Goal: Use online tool/utility: Utilize a website feature to perform a specific function

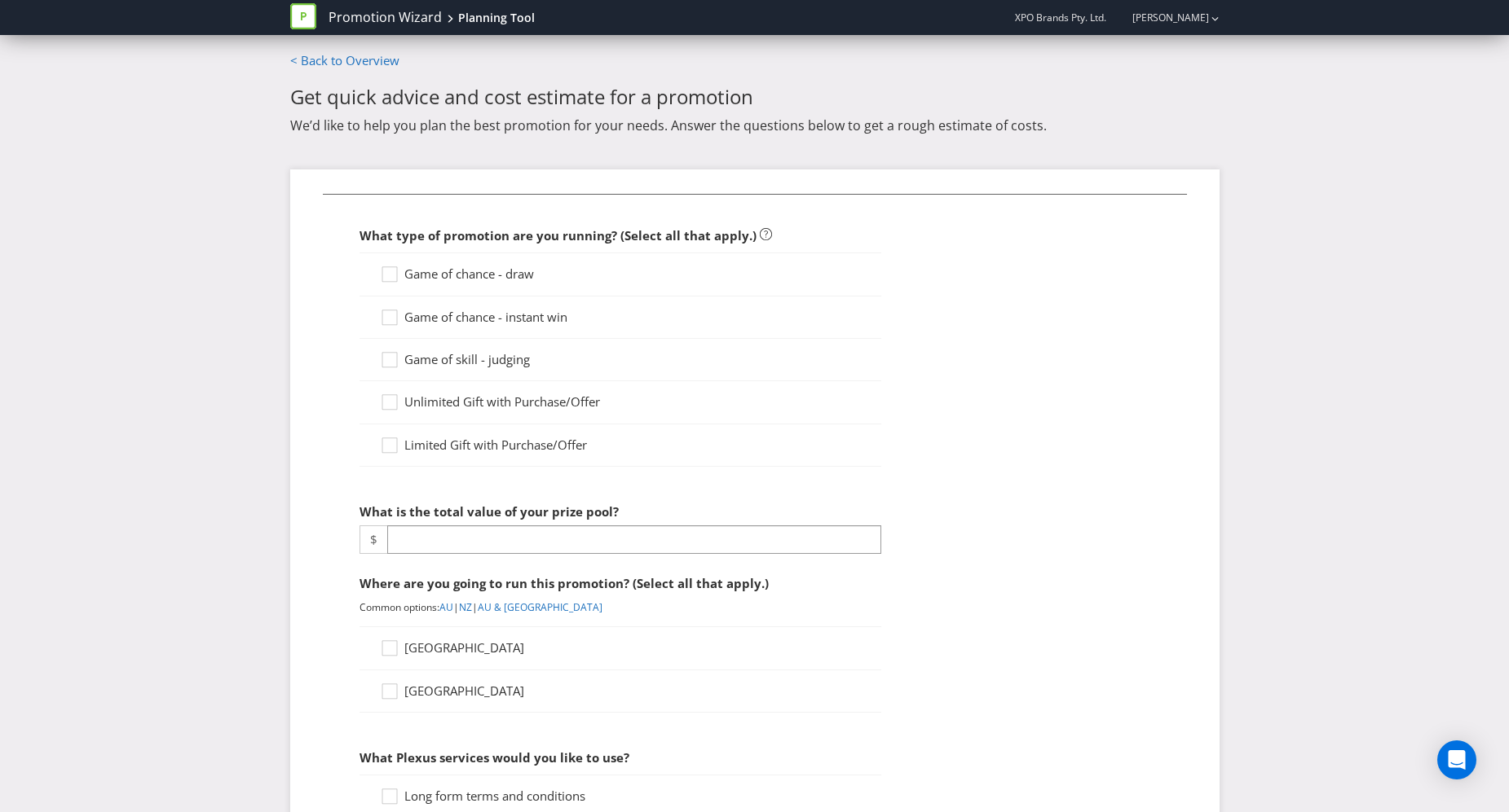
click at [282, 265] on main "< Back to Overview Get quick advice and cost estimate for a promotion We’d like…" at bounding box center [755, 718] width 954 height 1331
click at [386, 277] on icon at bounding box center [391, 277] width 24 height 24
click at [0, 0] on input "Game of chance - draw" at bounding box center [0, 0] width 0 height 0
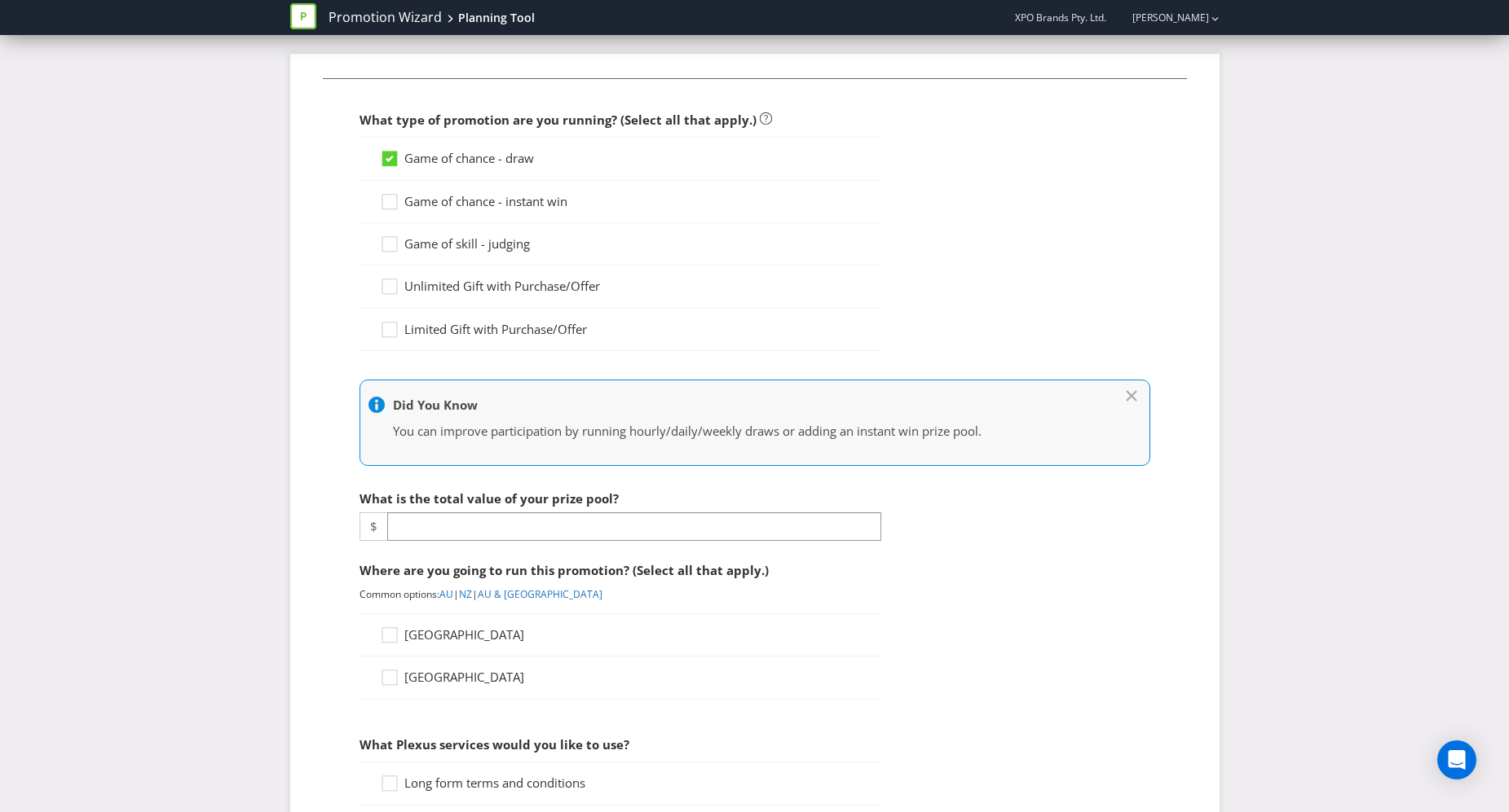
scroll to position [298, 0]
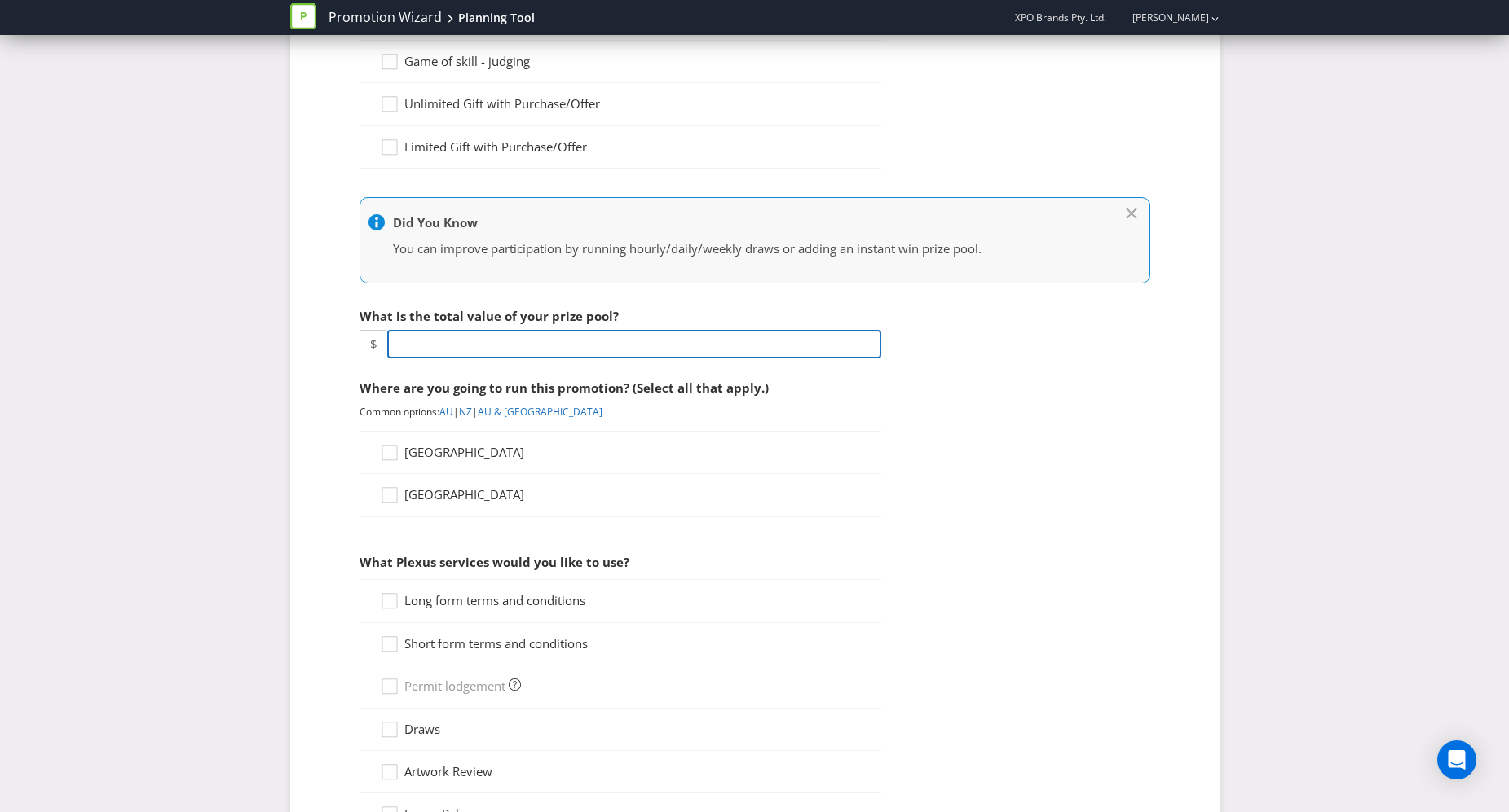
click at [504, 348] on input "number" at bounding box center [634, 344] width 494 height 28
type input "3250"
click at [395, 453] on icon at bounding box center [391, 456] width 24 height 24
click at [0, 0] on input "[GEOGRAPHIC_DATA]" at bounding box center [0, 0] width 0 height 0
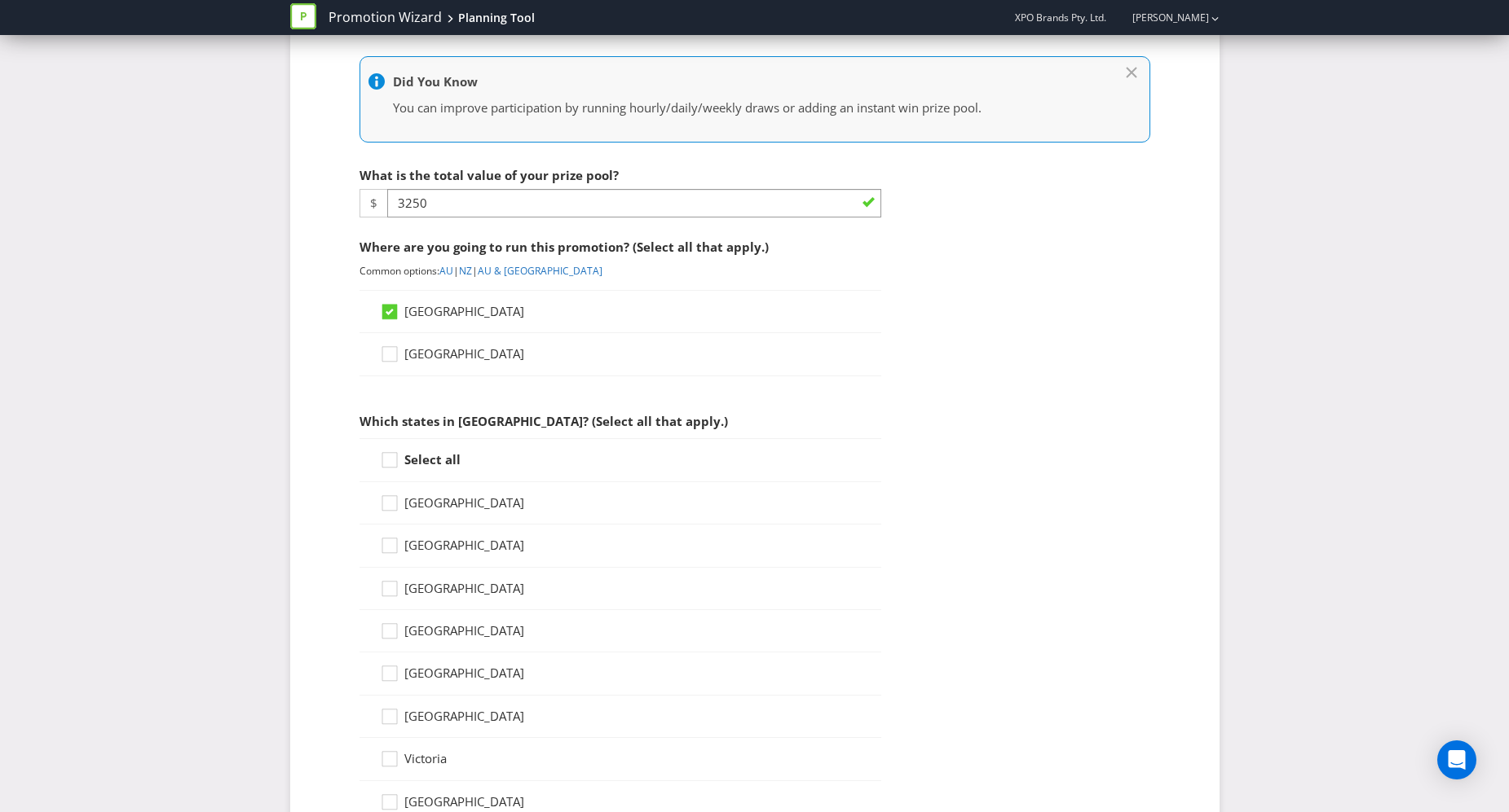
scroll to position [621, 0]
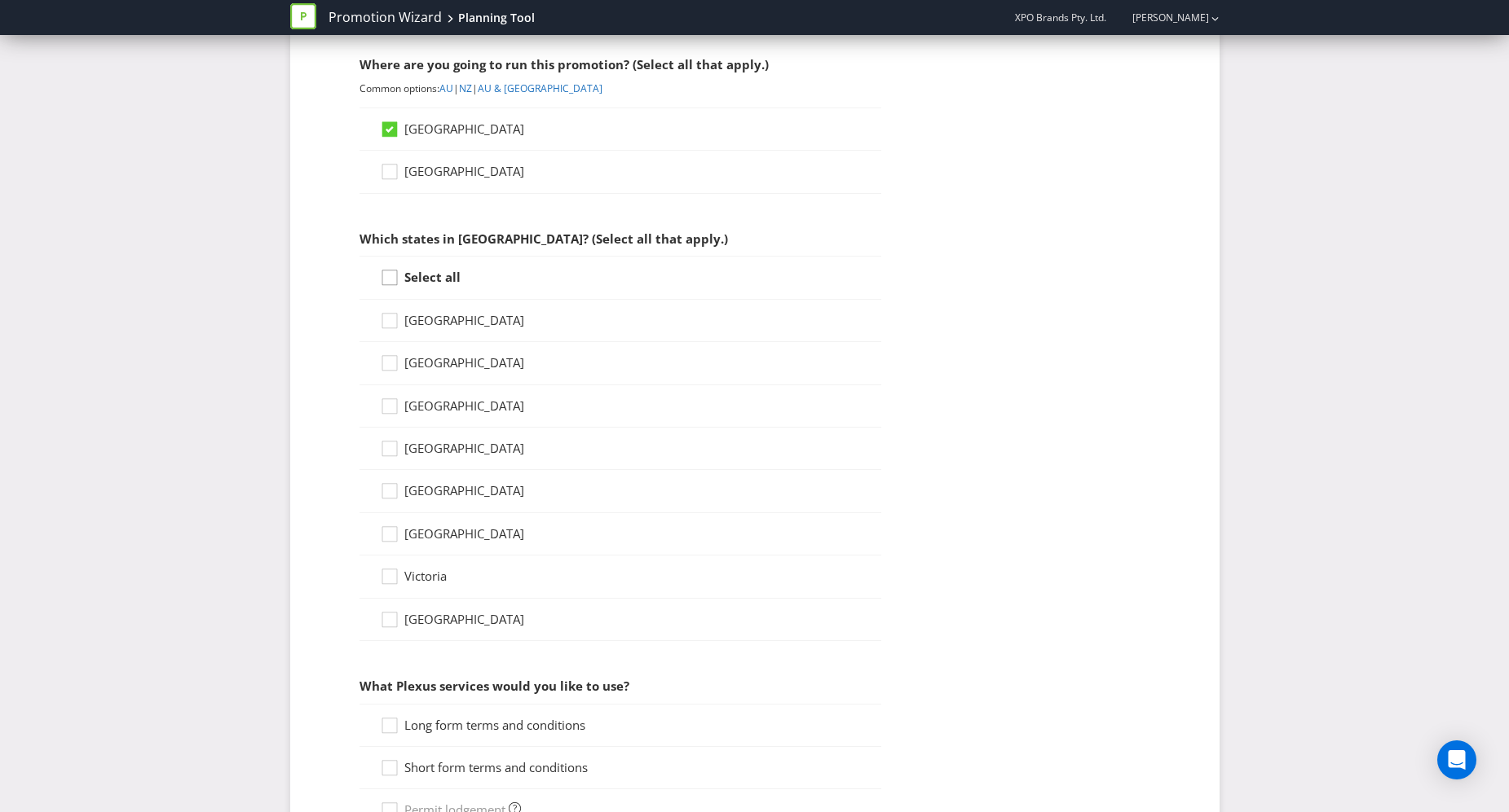
click at [390, 283] on icon at bounding box center [391, 280] width 24 height 24
click at [0, 0] on input "Select all" at bounding box center [0, 0] width 0 height 0
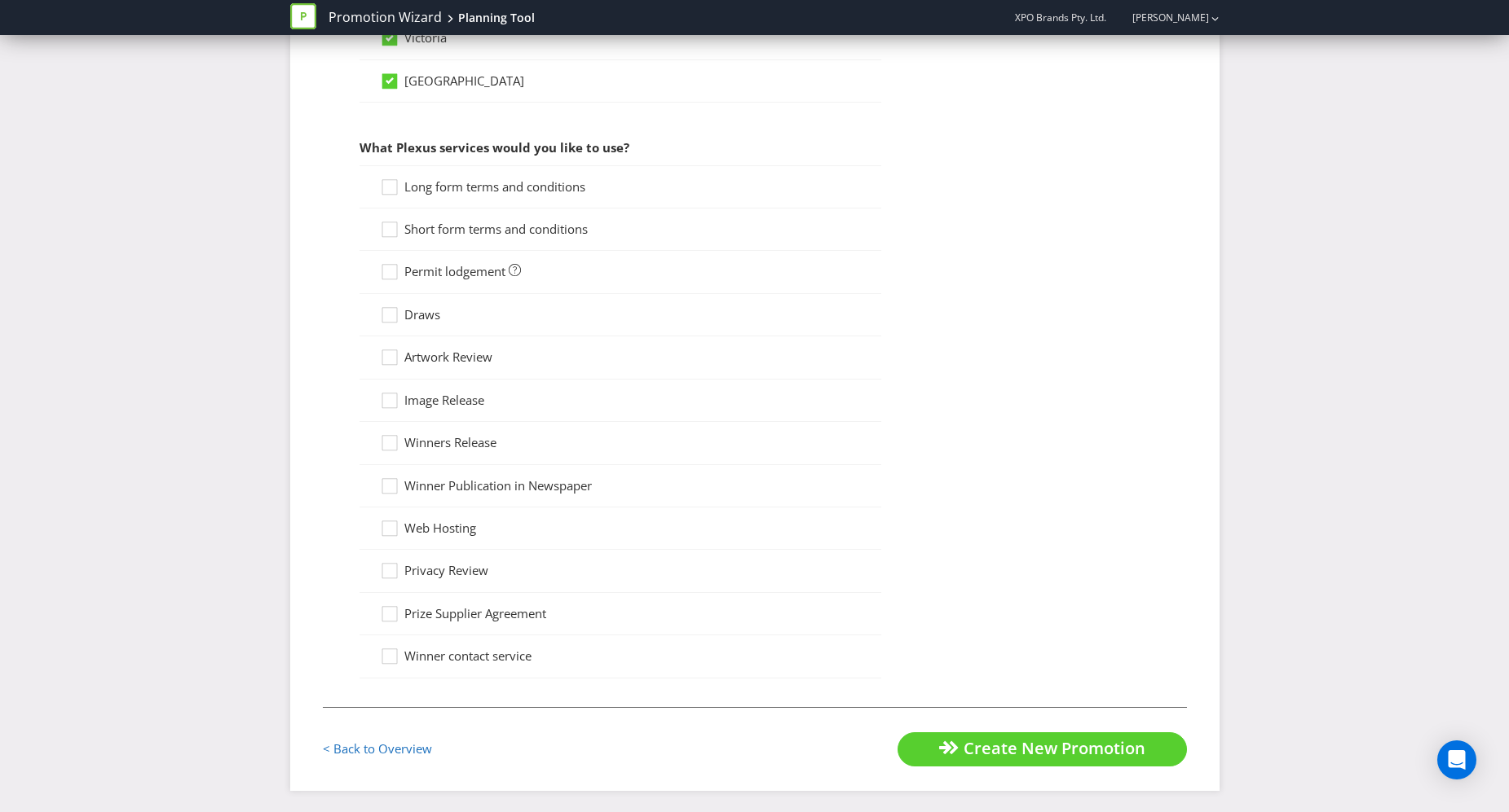
scroll to position [1164, 0]
click at [388, 184] on icon at bounding box center [391, 187] width 24 height 24
click at [0, 0] on input "Long form terms and conditions" at bounding box center [0, 0] width 0 height 0
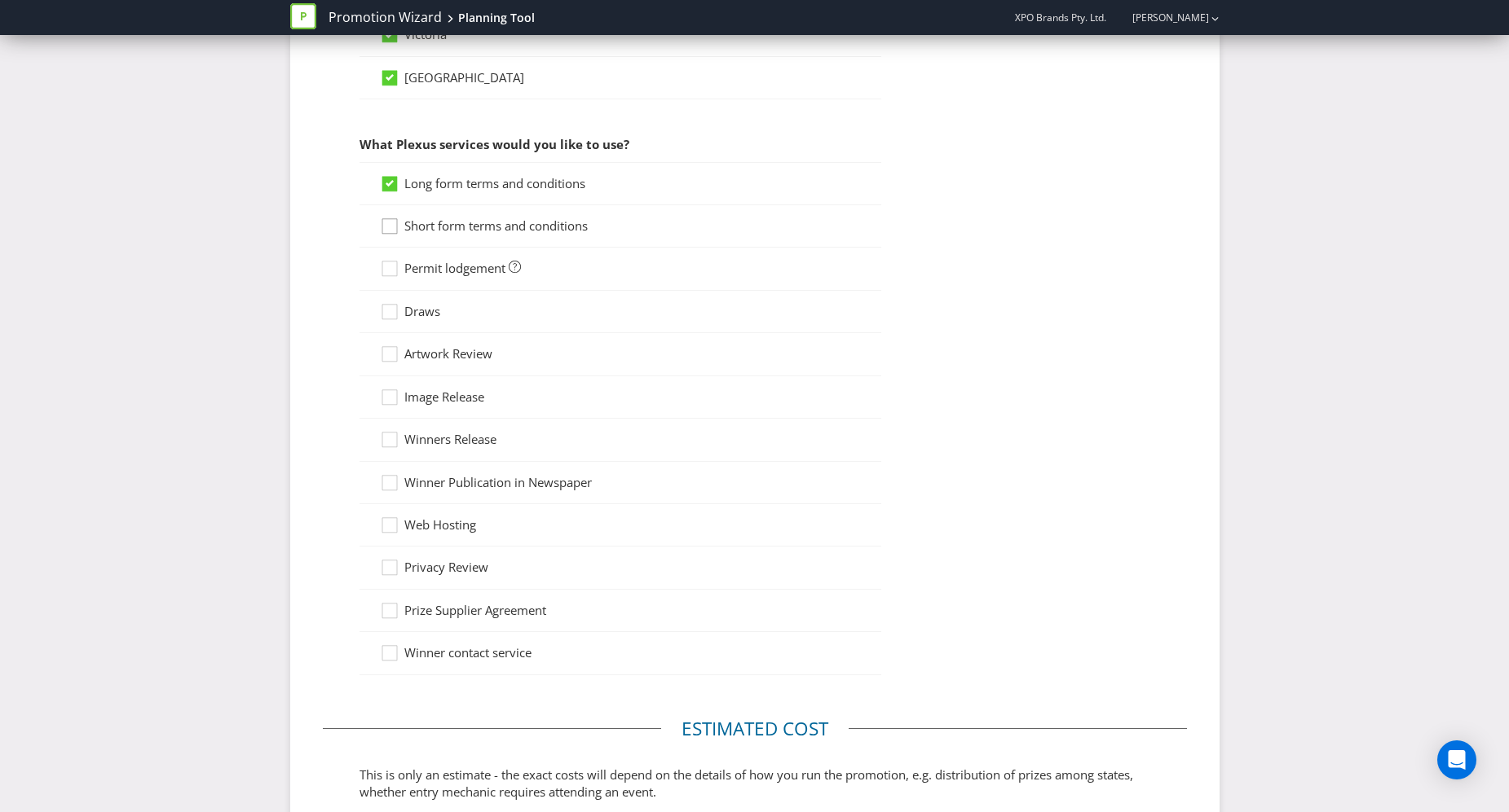
click at [389, 220] on div at bounding box center [390, 221] width 8 height 8
click at [0, 0] on input "Short form terms and conditions" at bounding box center [0, 0] width 0 height 0
click at [395, 272] on icon at bounding box center [391, 271] width 24 height 24
click at [0, 0] on input "Permit lodgement" at bounding box center [0, 0] width 0 height 0
click at [395, 311] on icon at bounding box center [391, 314] width 24 height 24
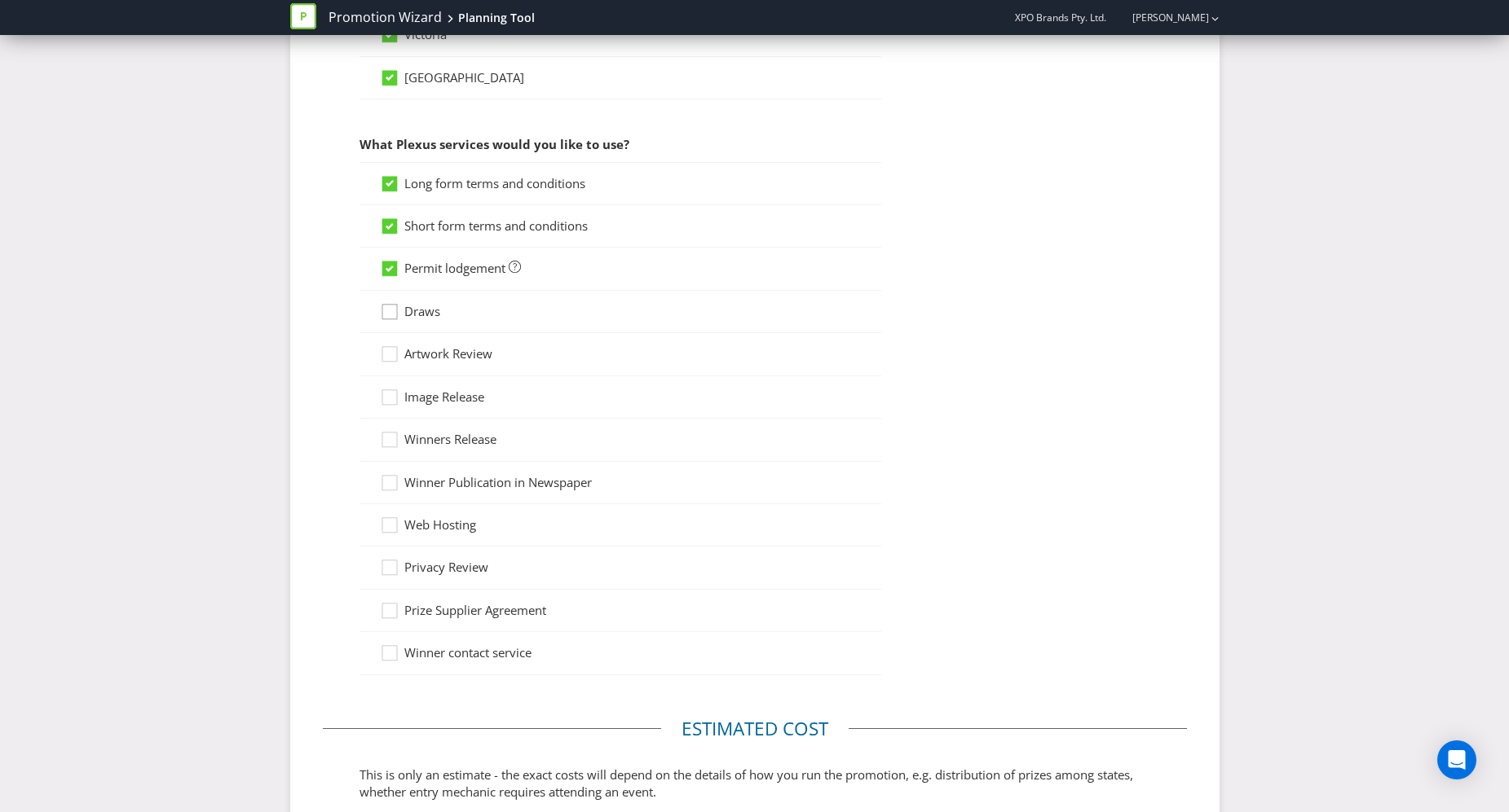
click at [0, 0] on input "Draws" at bounding box center [0, 0] width 0 height 0
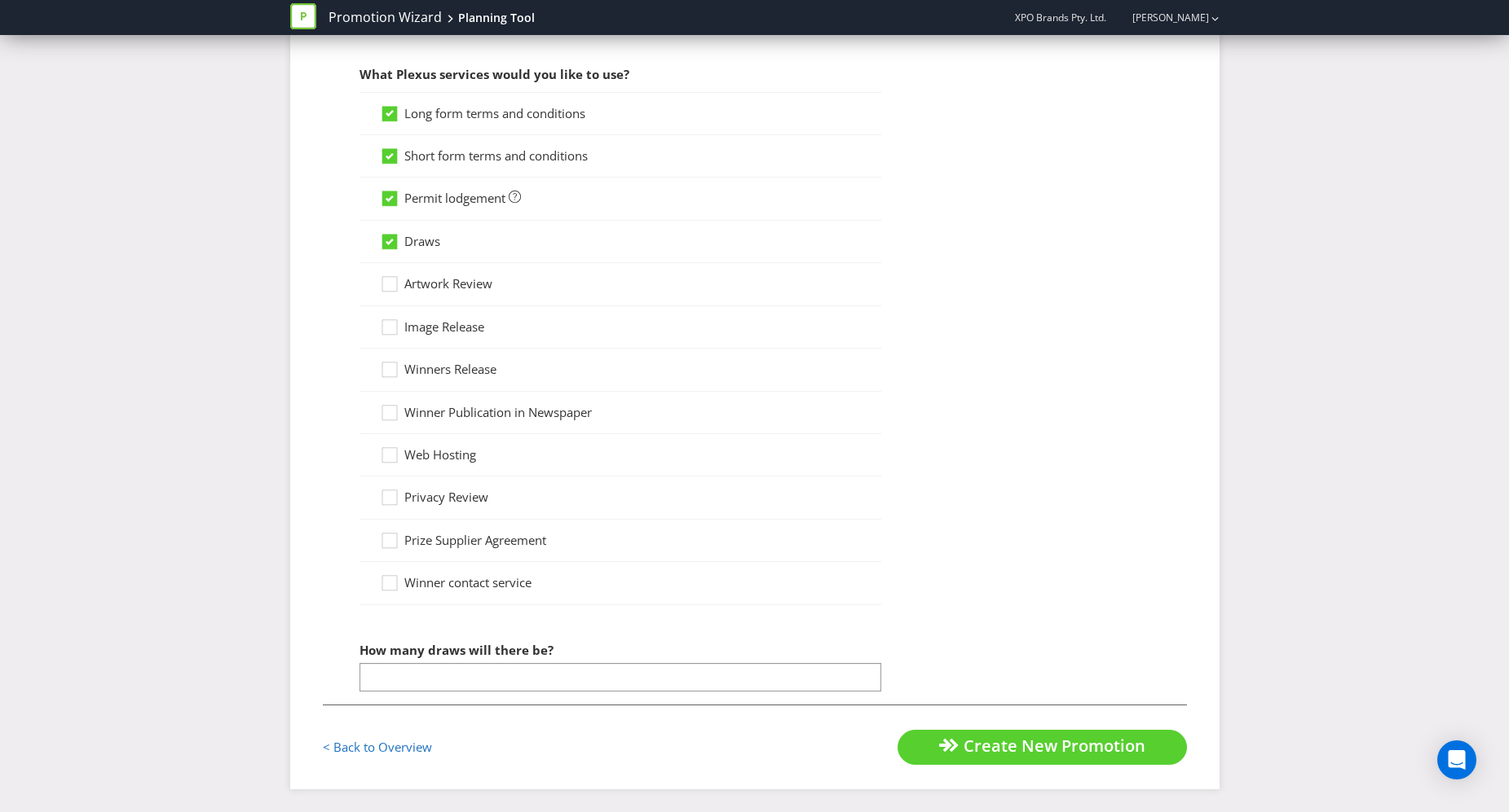
scroll to position [1235, 0]
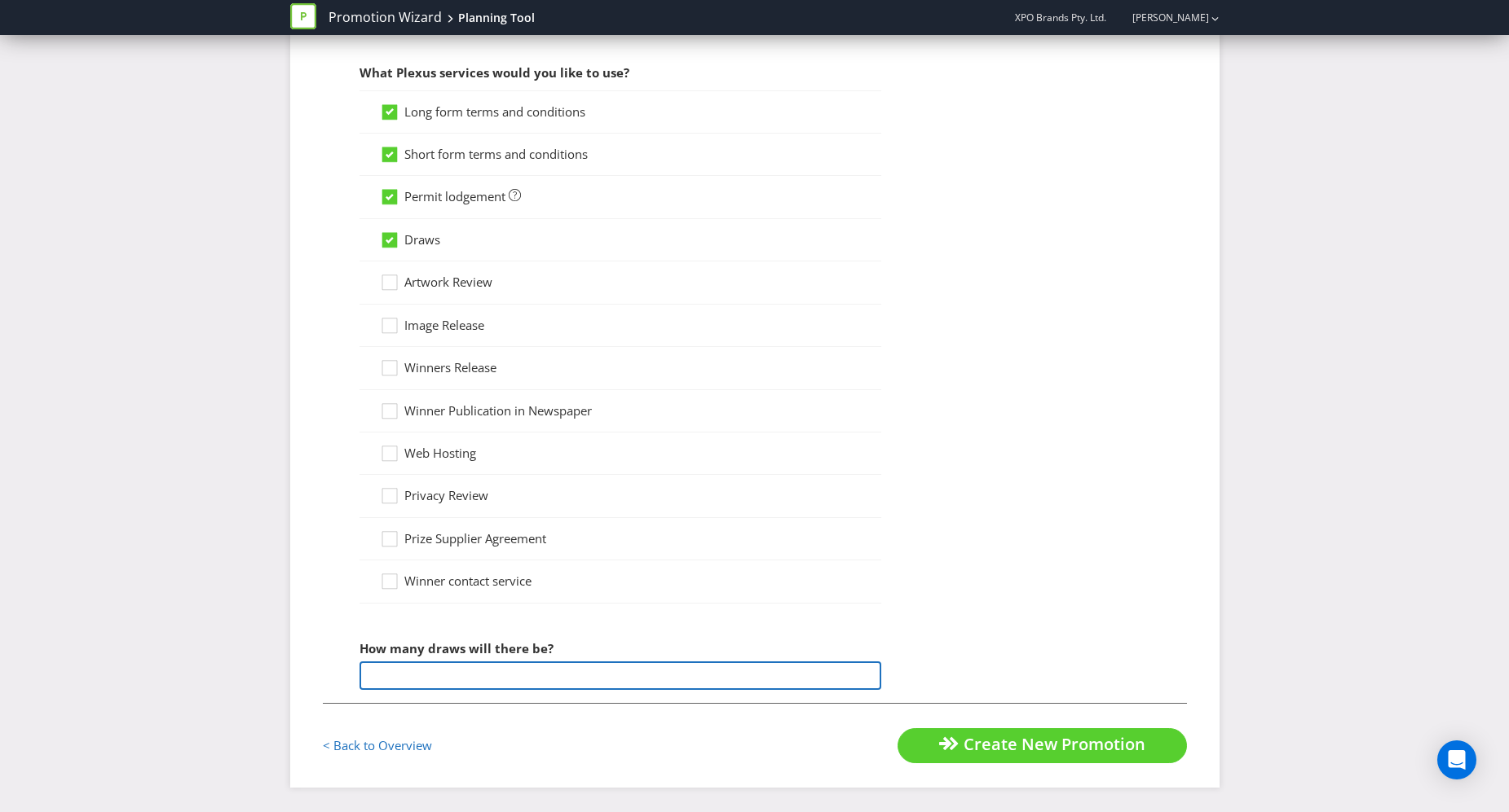
click at [386, 670] on input "number" at bounding box center [620, 676] width 522 height 28
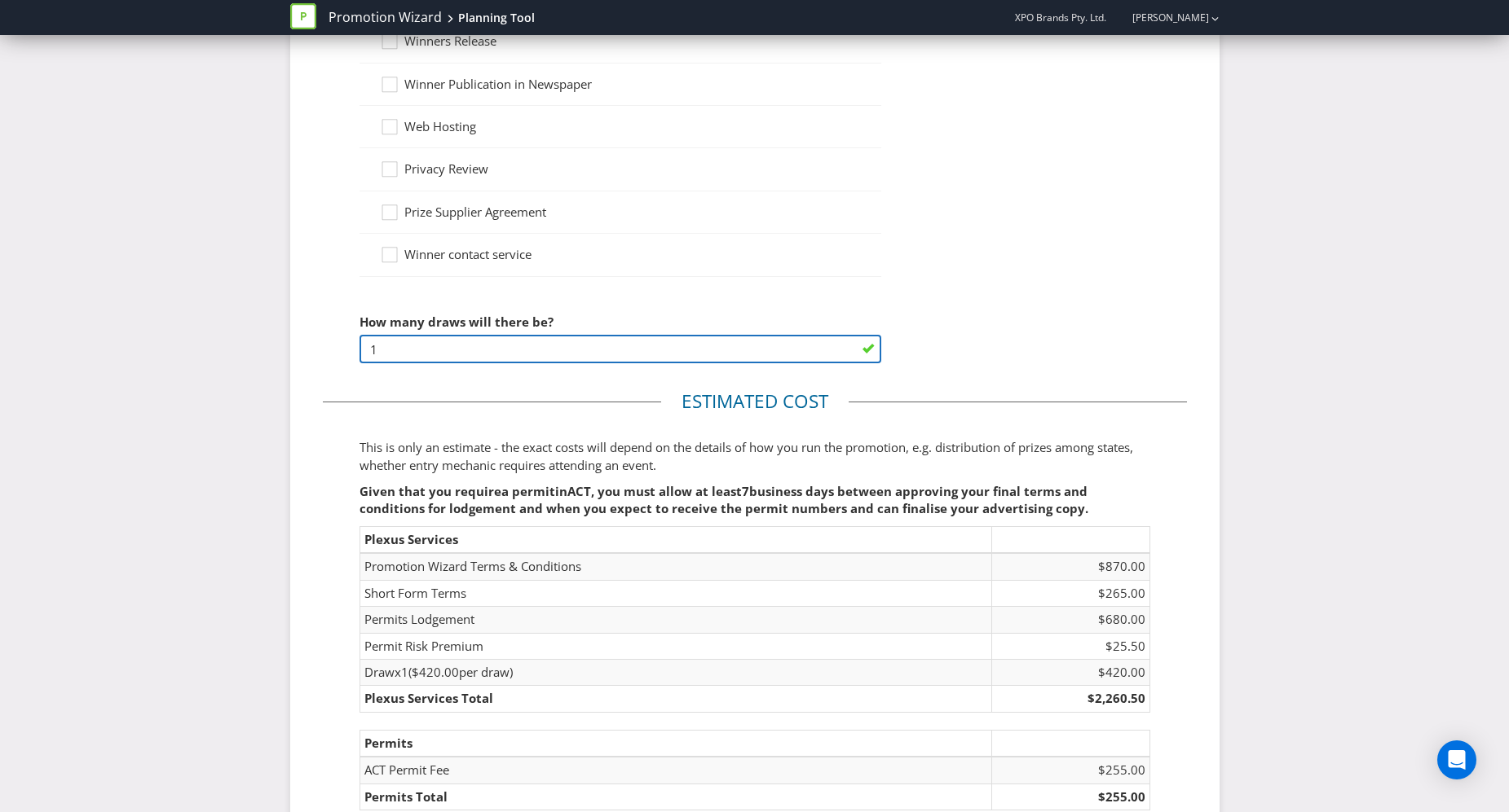
scroll to position [1731, 0]
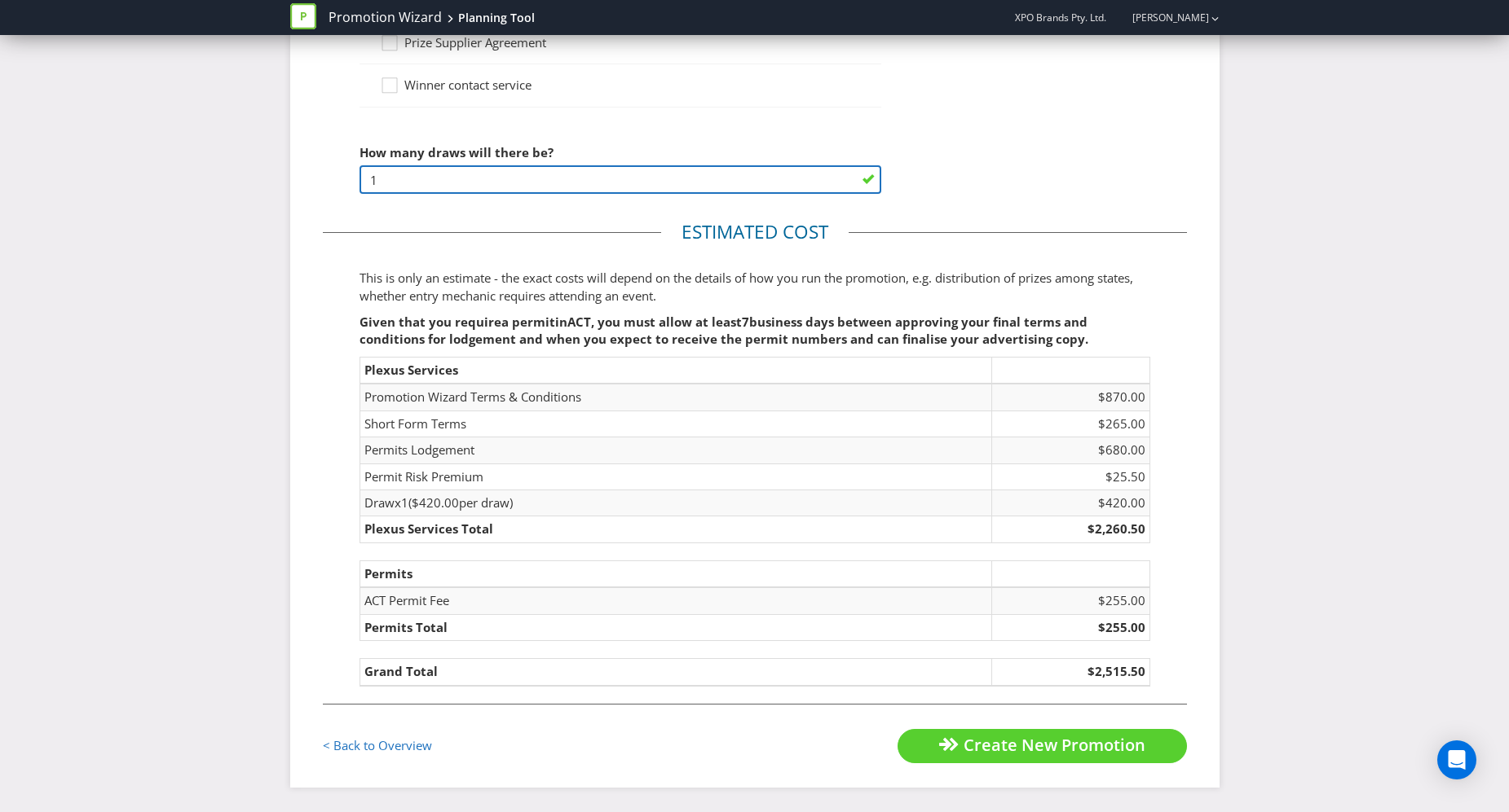
type input "1"
